Goal: Find specific page/section: Find specific page/section

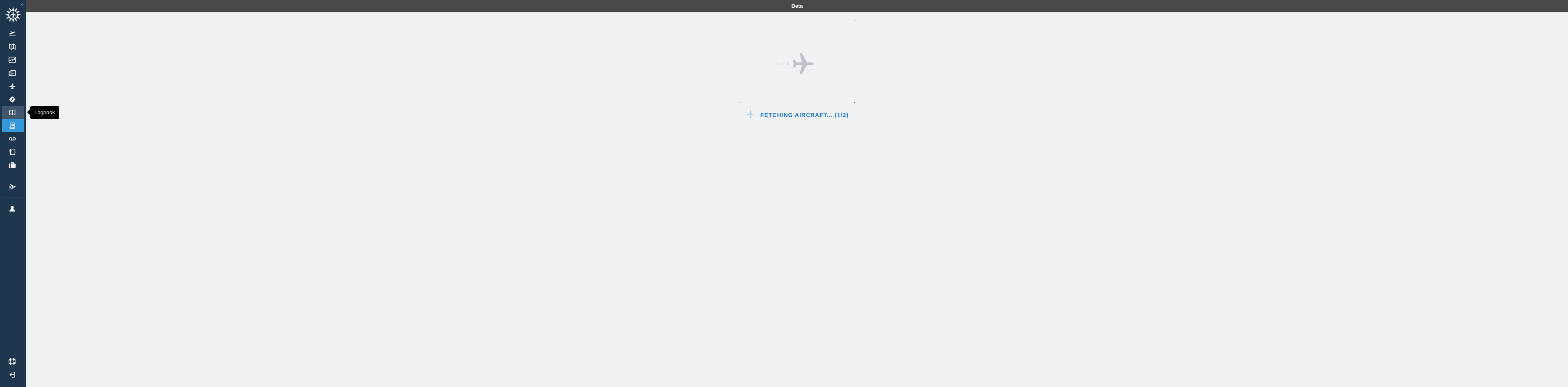
click at [12, 113] on img at bounding box center [12, 113] width 9 height 5
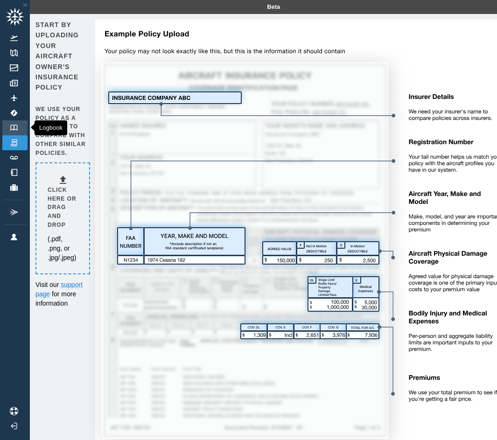
click at [16, 128] on img at bounding box center [14, 128] width 10 height 6
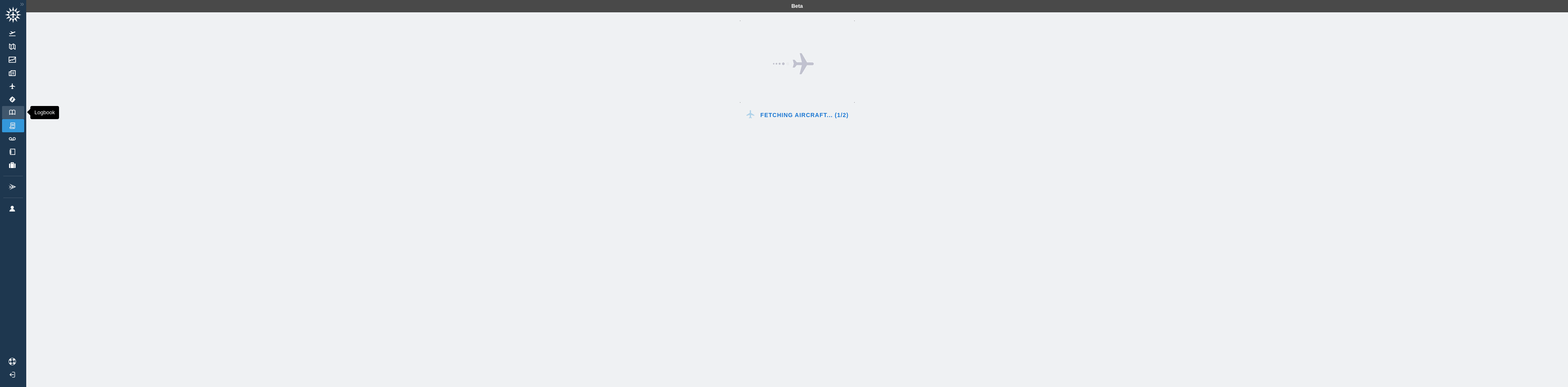
click at [18, 112] on link "Logbook" at bounding box center [12, 112] width 22 height 13
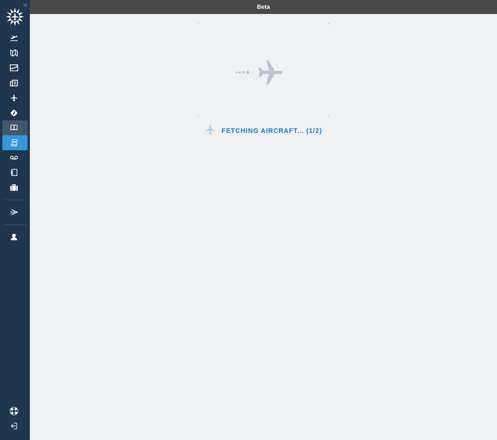
click at [18, 126] on img at bounding box center [14, 128] width 10 height 6
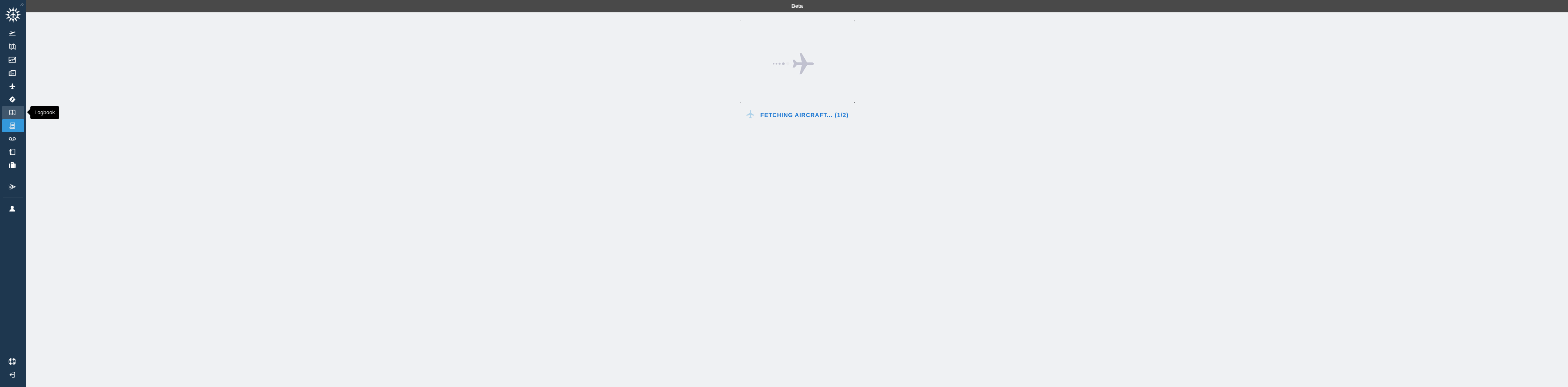
click at [21, 113] on link "Logbook" at bounding box center [12, 112] width 22 height 13
